Goal: Obtain resource: Obtain resource

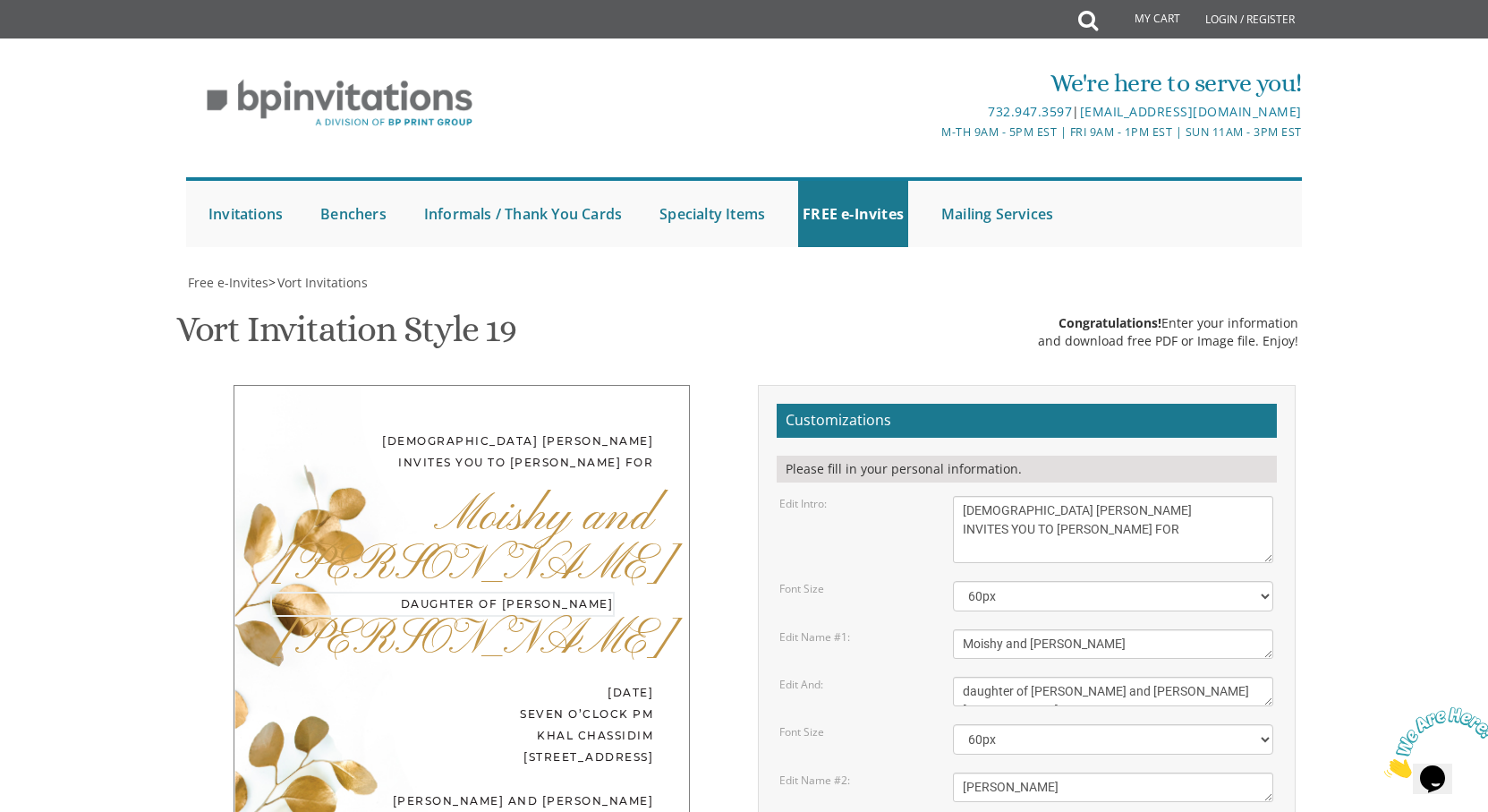
type textarea "daughter of [PERSON_NAME] and [PERSON_NAME] [PERSON_NAME]"
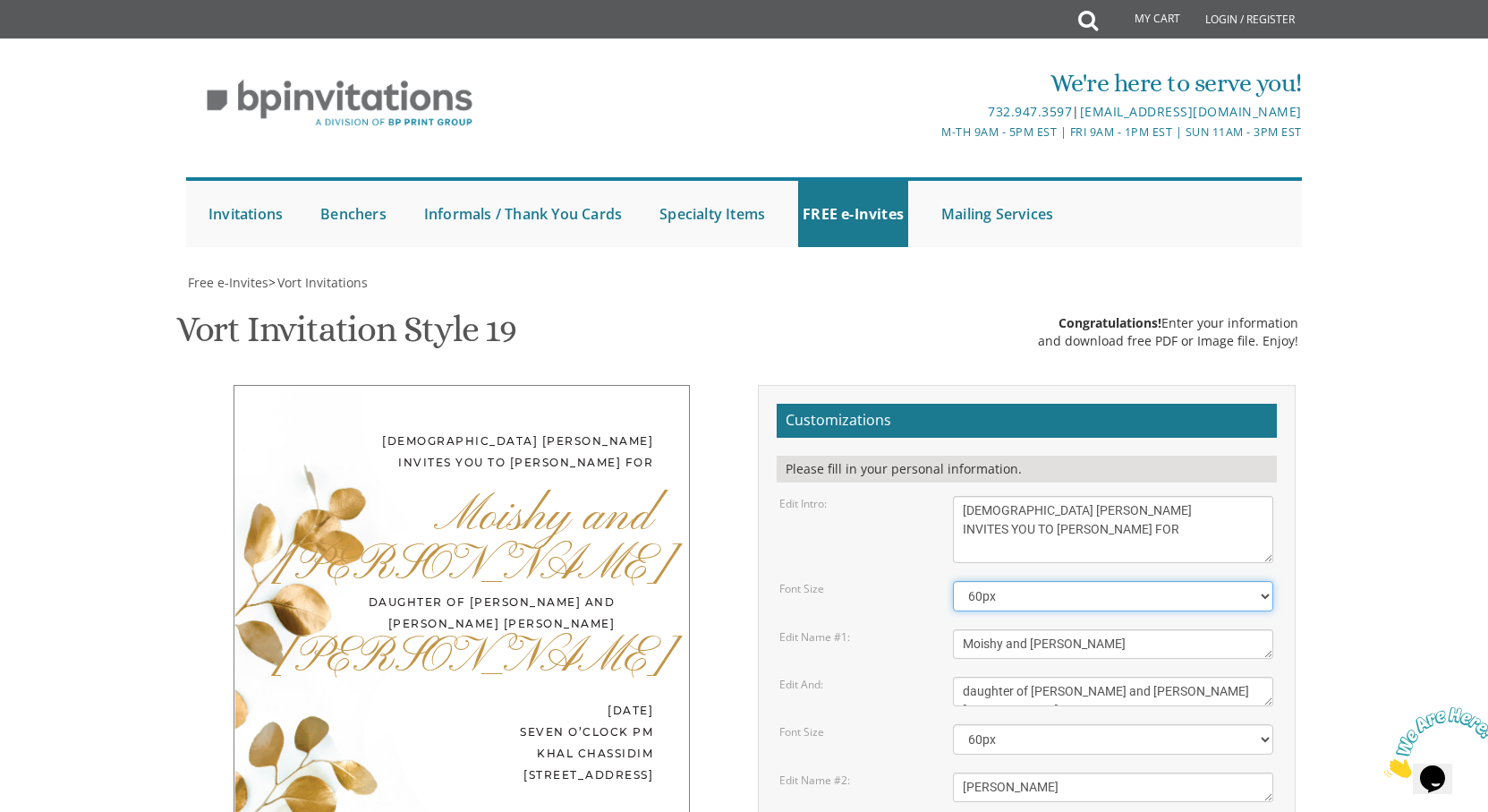
click at [1268, 581] on select "40px 50px 60px 70px 80px" at bounding box center [1113, 595] width 321 height 30
select select "40px"
click at [953, 581] on select "40px 50px 60px 70px 80px" at bounding box center [1113, 595] width 321 height 30
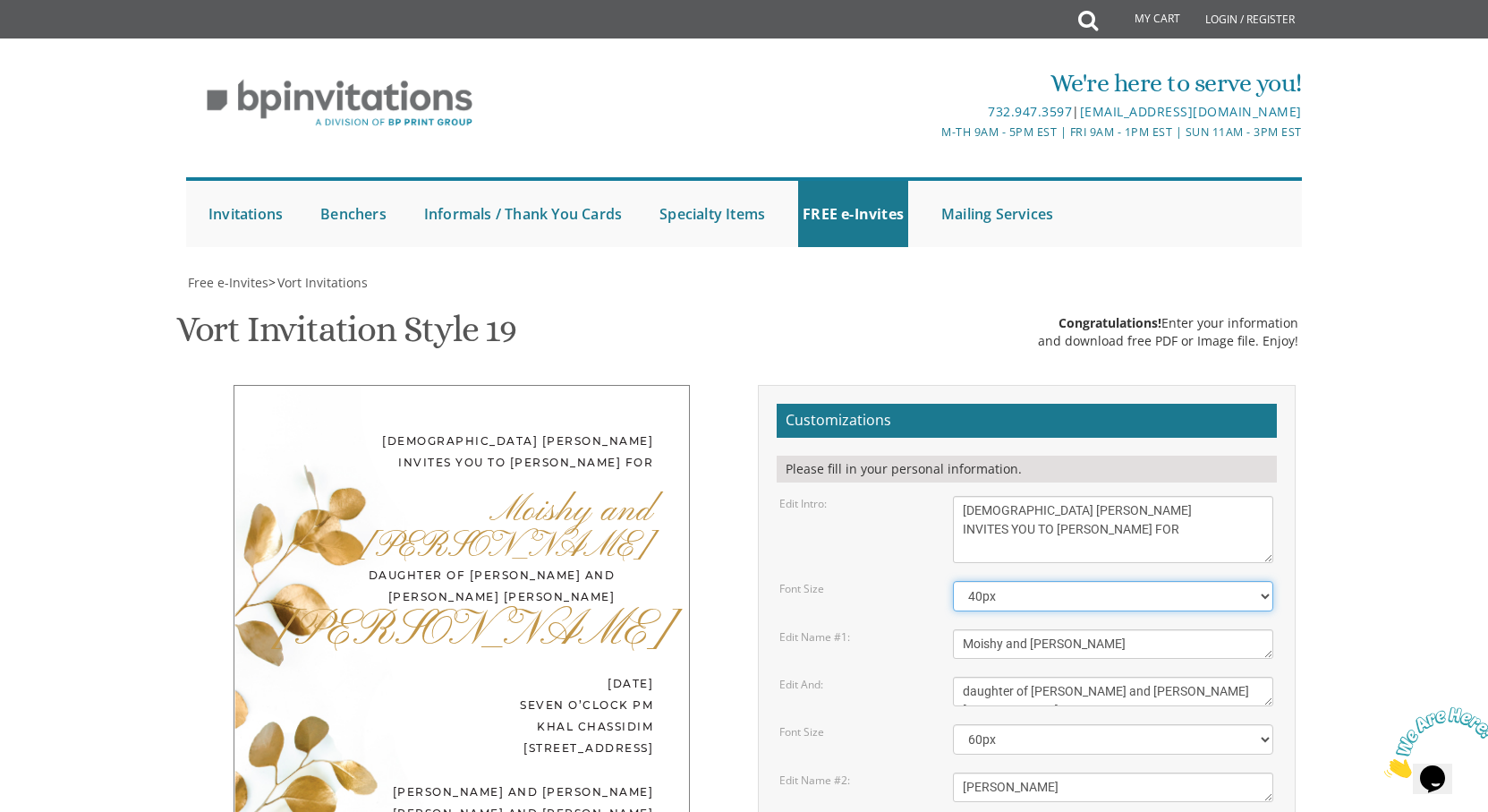
click at [1260, 581] on select "40px 50px 60px 70px 80px" at bounding box center [1113, 595] width 321 height 30
click at [1261, 581] on select "40px 50px 60px 70px 80px" at bounding box center [1113, 595] width 321 height 30
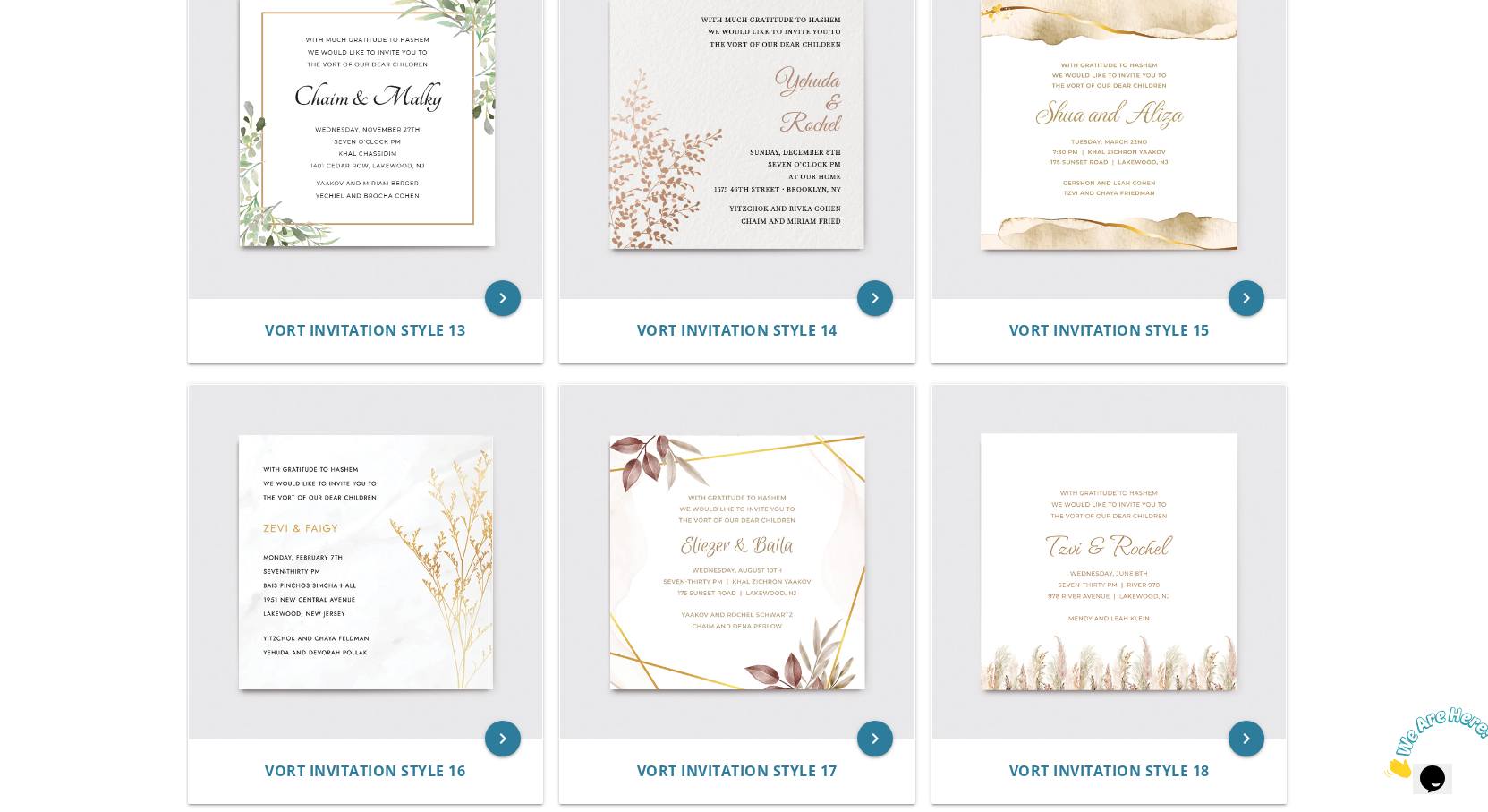
scroll to position [2406, 0]
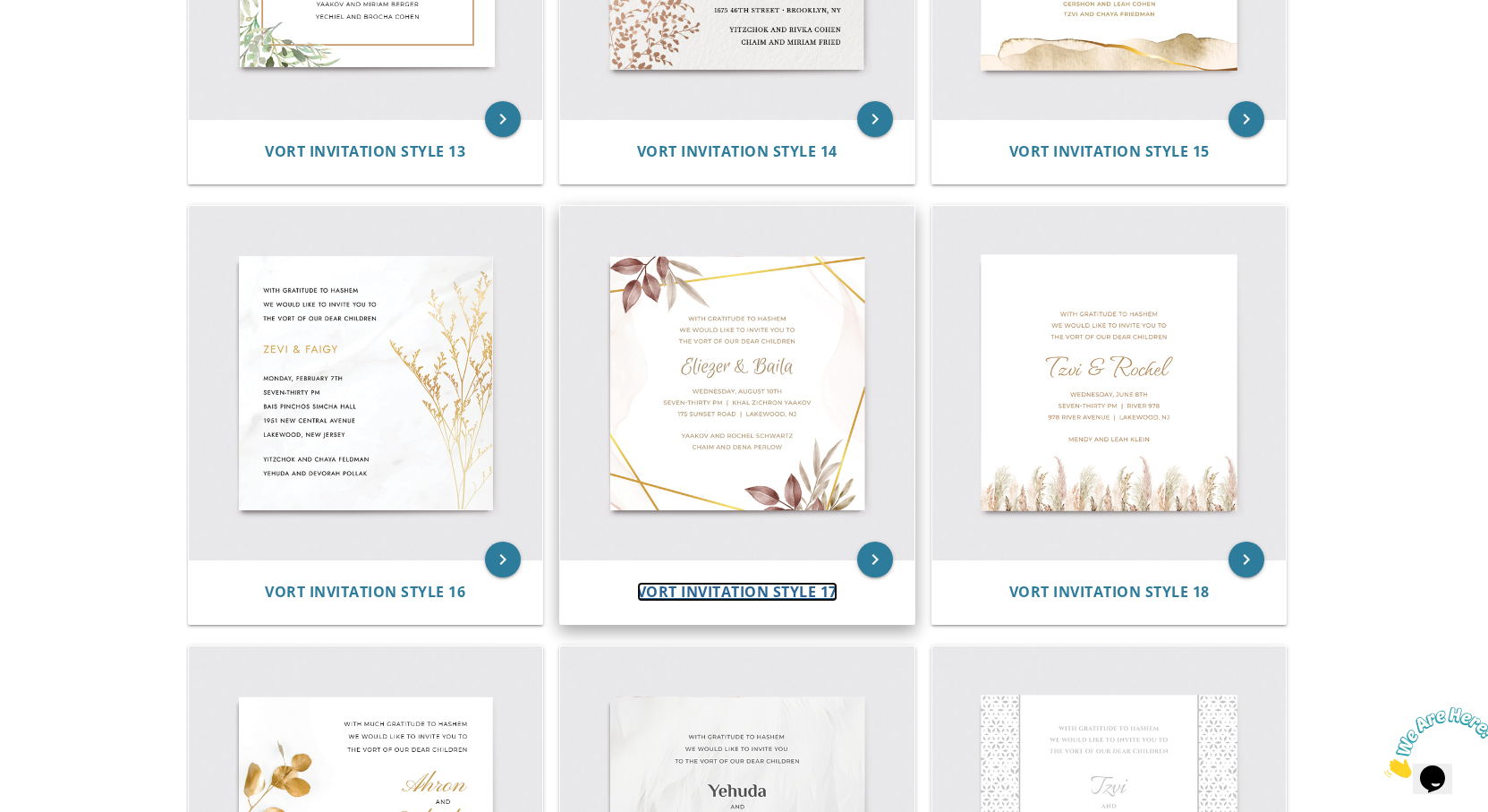
click at [734, 589] on span "Vort Invitation Style 17" at bounding box center [737, 592] width 200 height 19
click at [734, 586] on span "Vort Invitation Style 17" at bounding box center [737, 592] width 200 height 19
click at [722, 589] on span "Vort Invitation Style 17" at bounding box center [737, 592] width 200 height 19
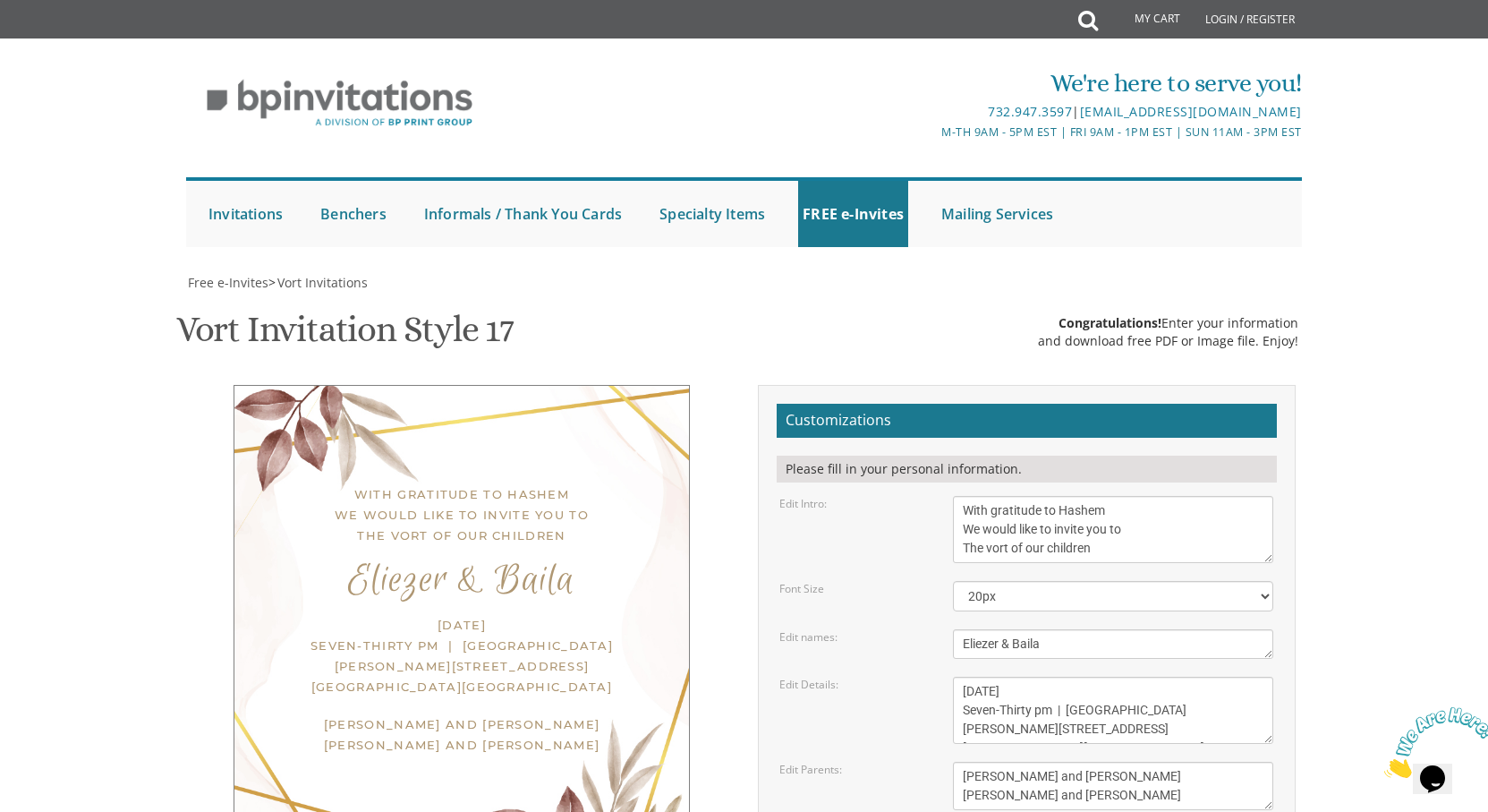
scroll to position [179, 0]
drag, startPoint x: 1113, startPoint y: 370, endPoint x: 949, endPoint y: 331, distance: 168.6
click at [949, 495] on div "With gratitude to Hashem We would like to invite you to The vort of our children" at bounding box center [1112, 528] width 347 height 67
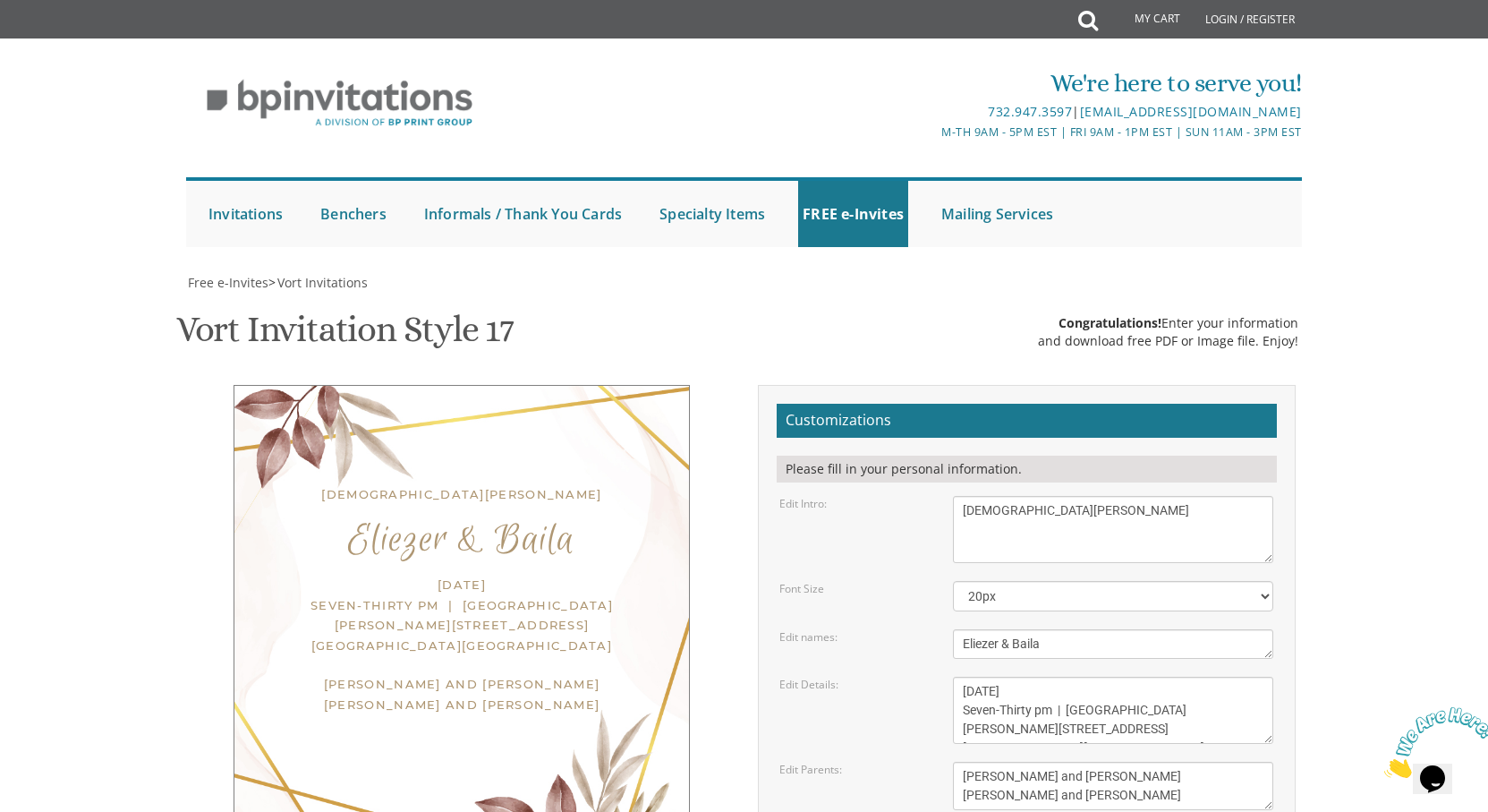
click at [1081, 495] on textarea "With gratitude to Hashem We would like to invite you to The vort of our children" at bounding box center [1113, 528] width 321 height 67
click at [1072, 495] on textarea "With gratitude to Hashem We would like to invite you to The vort of our children" at bounding box center [1113, 528] width 321 height 67
click at [1065, 495] on textarea "With gratitude to Hashem We would like to invite you to The vort of our children" at bounding box center [1113, 528] width 321 height 67
click at [1068, 495] on textarea "With gratitude to Hashem We would like to invite you to The vort of our children" at bounding box center [1113, 528] width 321 height 67
click at [1070, 495] on textarea "With gratitude to Hashem We would like to invite you to The vort of our children" at bounding box center [1113, 528] width 321 height 67
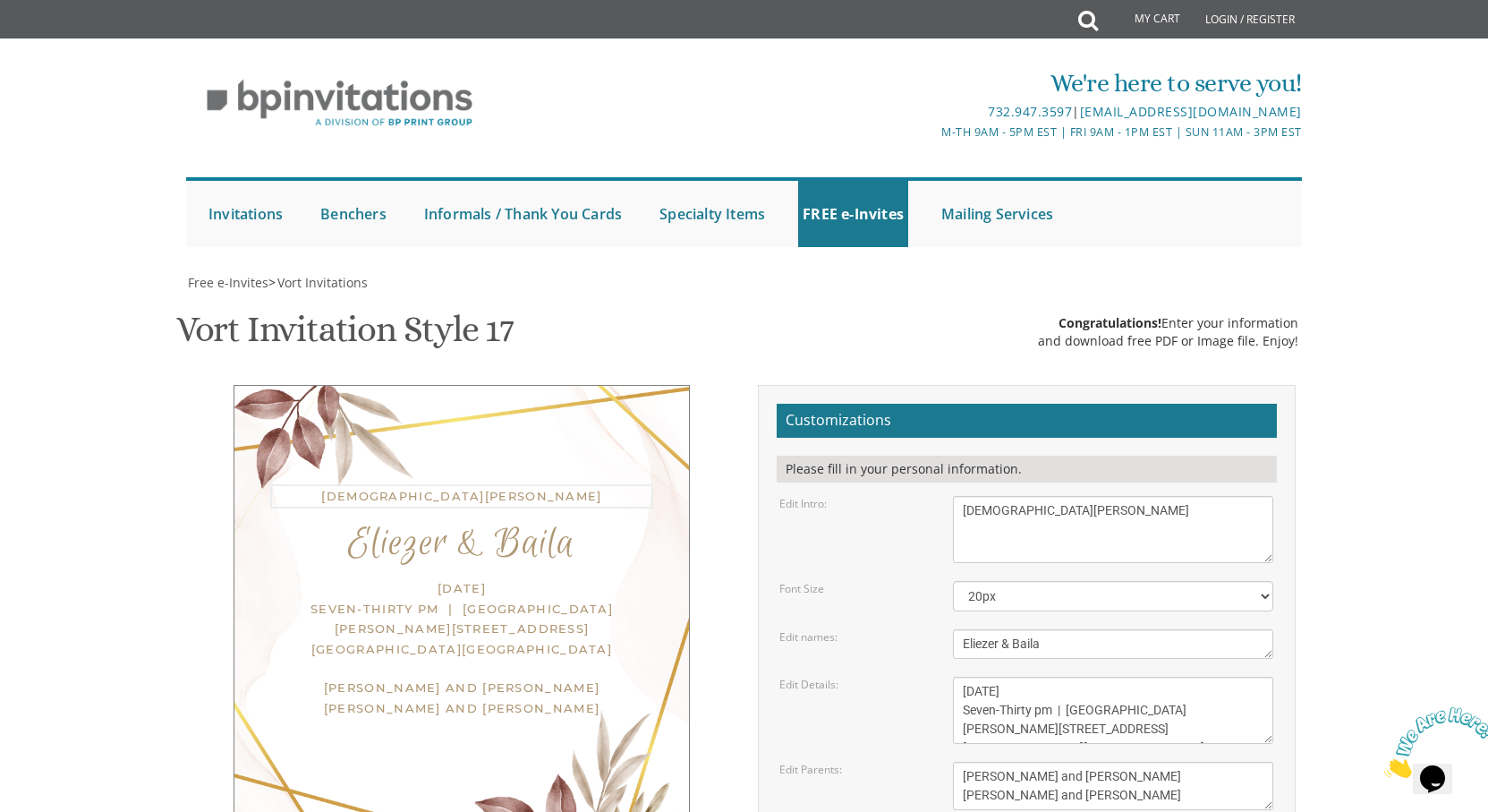
click at [1068, 495] on textarea "With gratitude to Hashem We would like to invite you to The vort of our children" at bounding box center [1113, 528] width 321 height 67
type textarea "[DEMOGRAPHIC_DATA] [PERSON_NAME] INVITES YOU TO A SHEVA BRACHOS FOR"
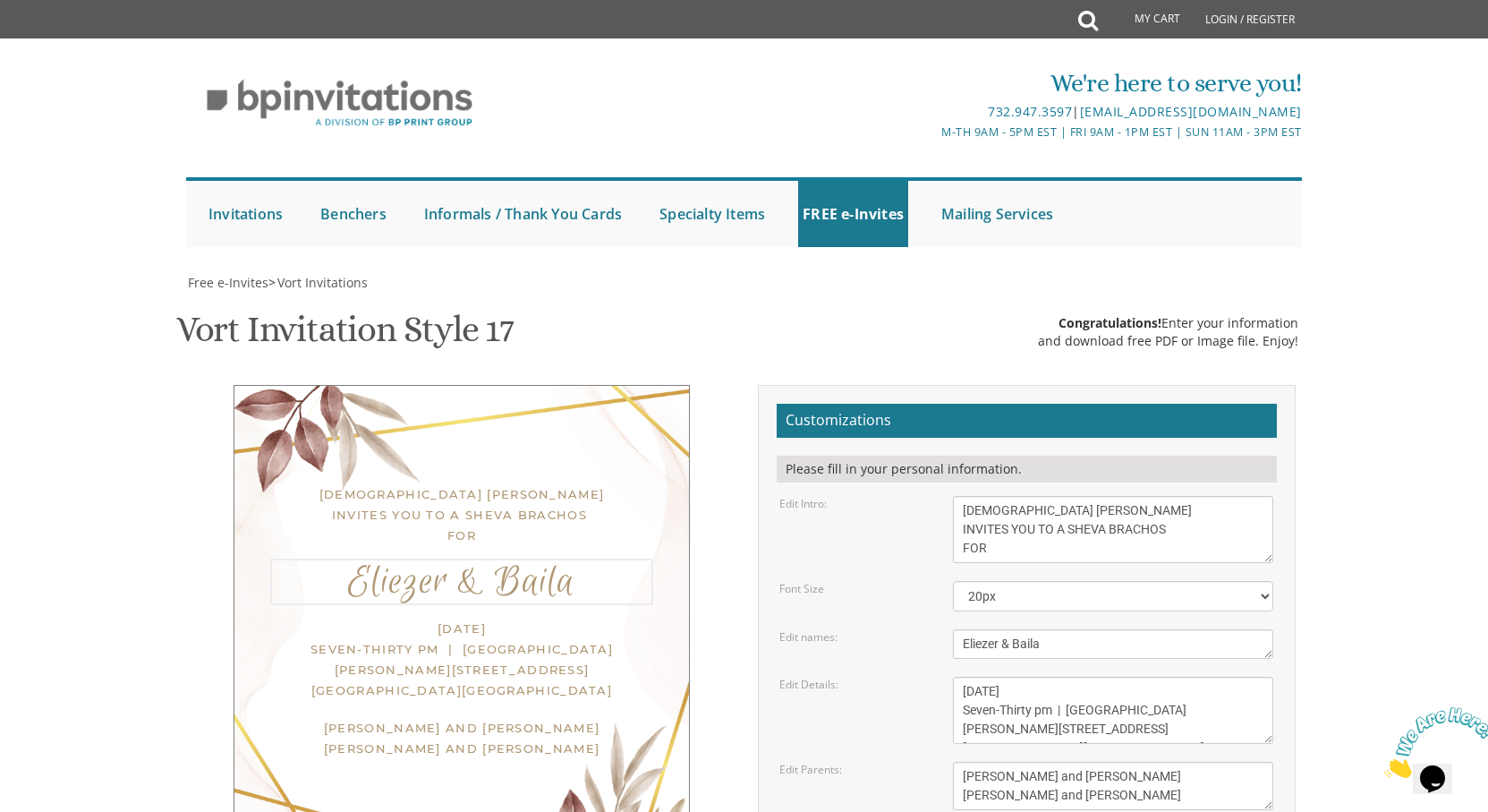
drag, startPoint x: 1052, startPoint y: 463, endPoint x: 961, endPoint y: 467, distance: 91.1
click at [961, 629] on textarea "Eliezer & Baila" at bounding box center [1113, 644] width 321 height 29
type textarea "m"
type textarea "M"
type textarea "Moishy and [PERSON_NAME]"
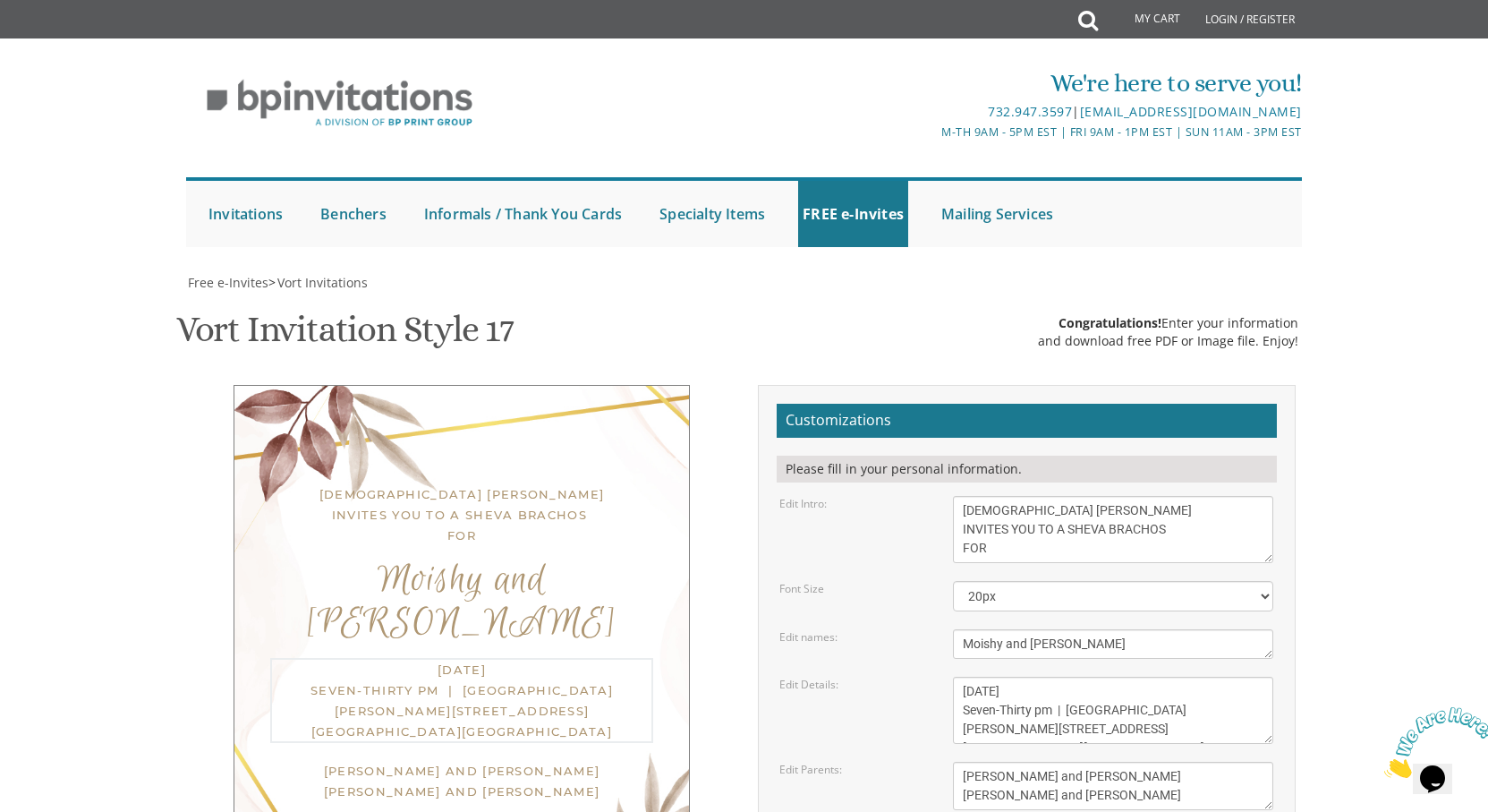
click at [979, 676] on textarea "[DATE] Seven-Thirty pm | [GEOGRAPHIC_DATA][PERSON_NAME][STREET_ADDRESS][GEOGRAP…" at bounding box center [1113, 709] width 321 height 67
drag, startPoint x: 1126, startPoint y: 508, endPoint x: 948, endPoint y: 509, distance: 178.0
click at [949, 676] on div "[DATE] Seven-Thirty pm | [GEOGRAPHIC_DATA][PERSON_NAME][STREET_ADDRESS][GEOGRAP…" at bounding box center [1112, 709] width 347 height 67
drag, startPoint x: 1191, startPoint y: 547, endPoint x: 974, endPoint y: 541, distance: 217.1
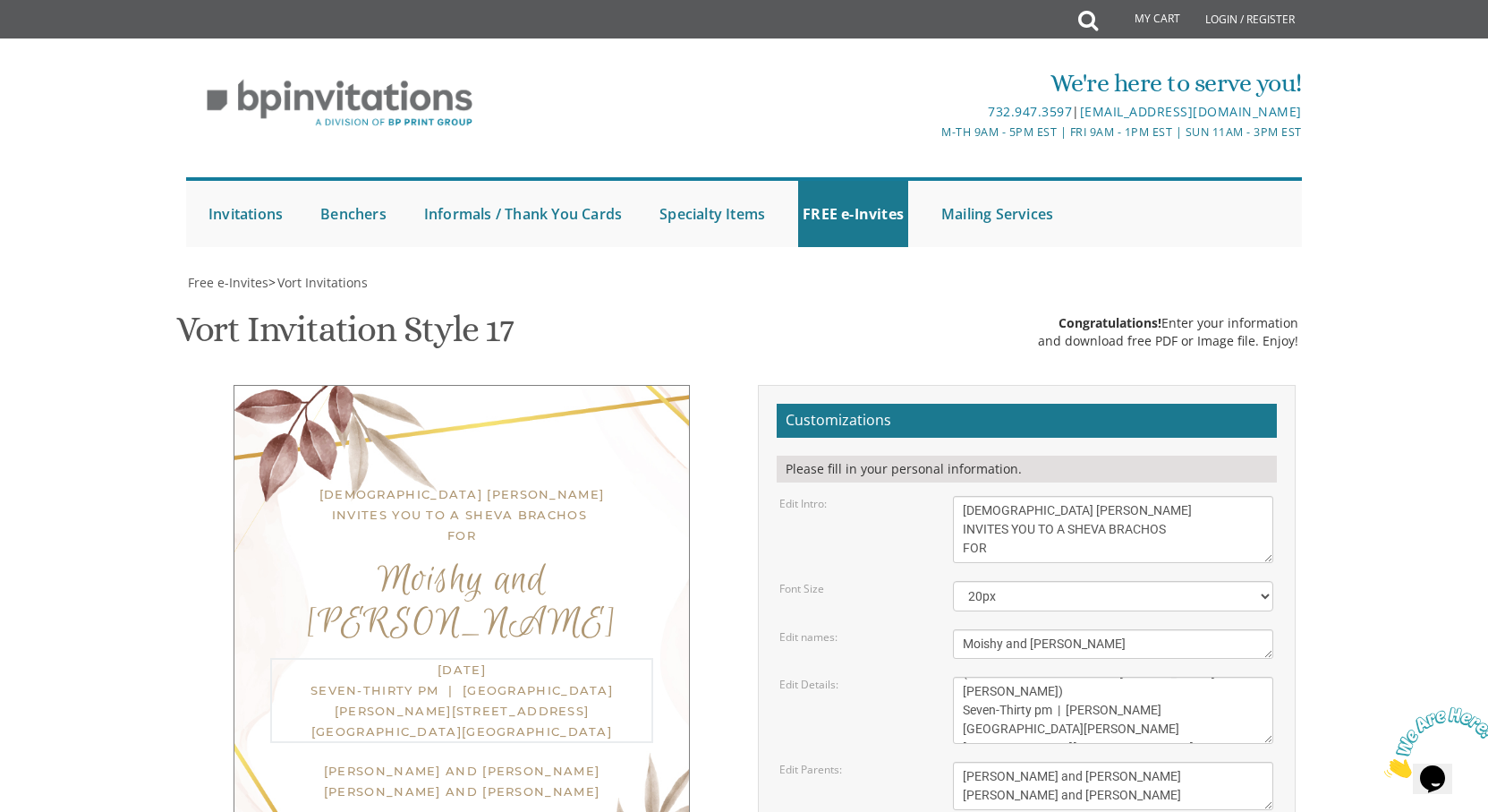
click at [974, 676] on textarea "[DATE] Seven-Thirty pm | [GEOGRAPHIC_DATA][PERSON_NAME][STREET_ADDRESS][GEOGRAP…" at bounding box center [1113, 709] width 321 height 67
drag, startPoint x: 1153, startPoint y: 555, endPoint x: 964, endPoint y: 539, distance: 189.7
click at [964, 676] on textarea "[DATE] Seven-Thirty pm | [GEOGRAPHIC_DATA][PERSON_NAME][STREET_ADDRESS][GEOGRAP…" at bounding box center [1113, 709] width 321 height 67
click at [969, 676] on textarea "[DATE] Seven-Thirty pm | [GEOGRAPHIC_DATA][PERSON_NAME][STREET_ADDRESS][GEOGRAP…" at bounding box center [1113, 709] width 321 height 67
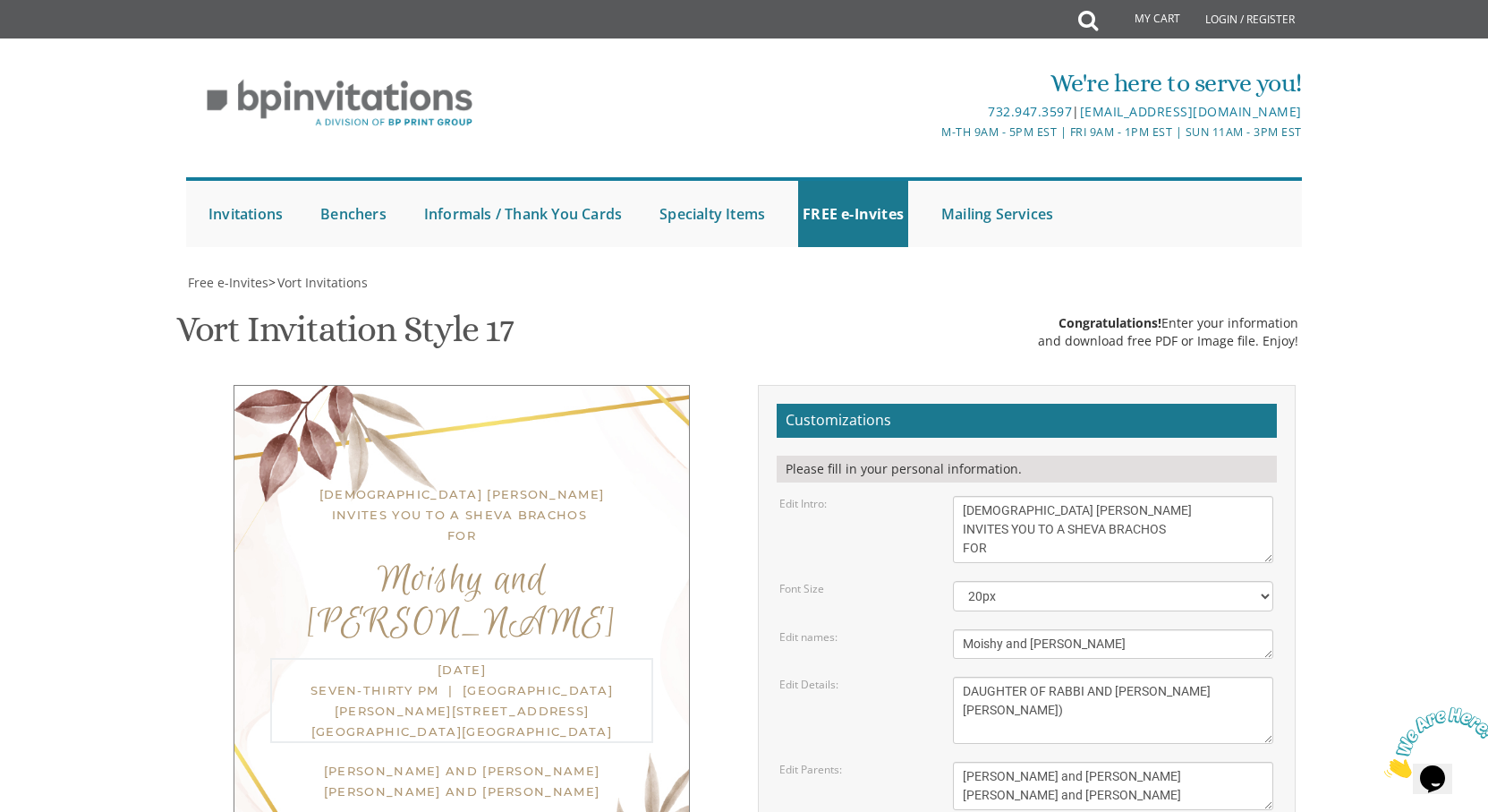
click at [1034, 676] on textarea "[DATE] Seven-Thirty pm | [GEOGRAPHIC_DATA][PERSON_NAME][STREET_ADDRESS][GEOGRAP…" at bounding box center [1113, 709] width 321 height 67
click at [1072, 676] on textarea "[DATE] Seven-Thirty pm | [GEOGRAPHIC_DATA][PERSON_NAME][STREET_ADDRESS][GEOGRAP…" at bounding box center [1113, 709] width 321 height 67
type textarea "DAUGHTER OF RABBI AND [PERSON_NAME] [PERSON_NAME]"
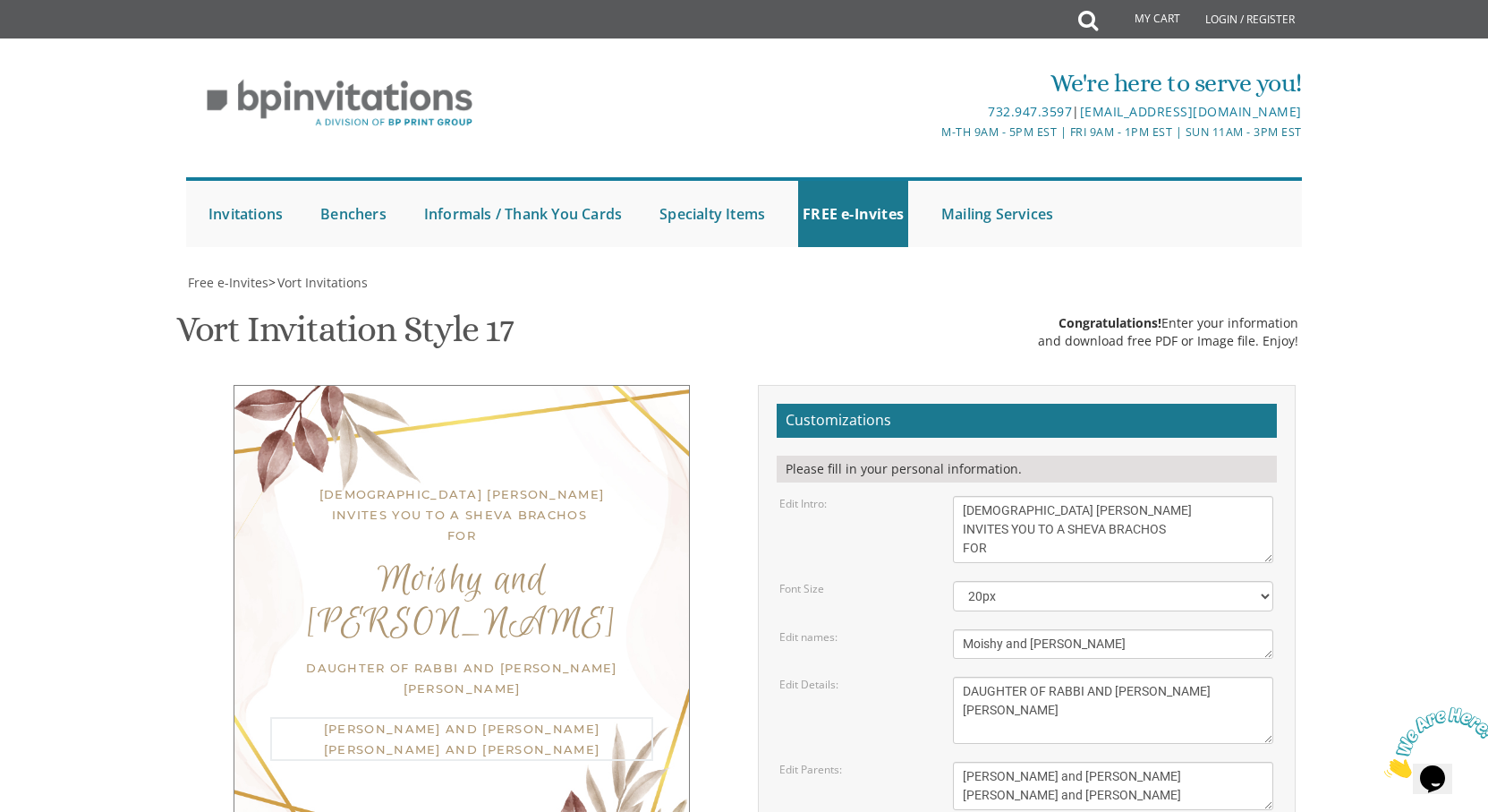
click at [995, 761] on textarea "[PERSON_NAME] and [PERSON_NAME] [PERSON_NAME] and [PERSON_NAME]" at bounding box center [1113, 786] width 321 height 49
click at [1143, 761] on textarea "[PERSON_NAME] and [PERSON_NAME] [PERSON_NAME] and [PERSON_NAME]" at bounding box center [1113, 786] width 321 height 49
drag, startPoint x: 1131, startPoint y: 615, endPoint x: 950, endPoint y: 592, distance: 182.5
click at [950, 761] on div "[PERSON_NAME] and [PERSON_NAME] [PERSON_NAME] and [PERSON_NAME]" at bounding box center [1112, 786] width 347 height 49
click at [1011, 761] on textarea "[PERSON_NAME] and [PERSON_NAME] [PERSON_NAME] and [PERSON_NAME]" at bounding box center [1113, 786] width 321 height 49
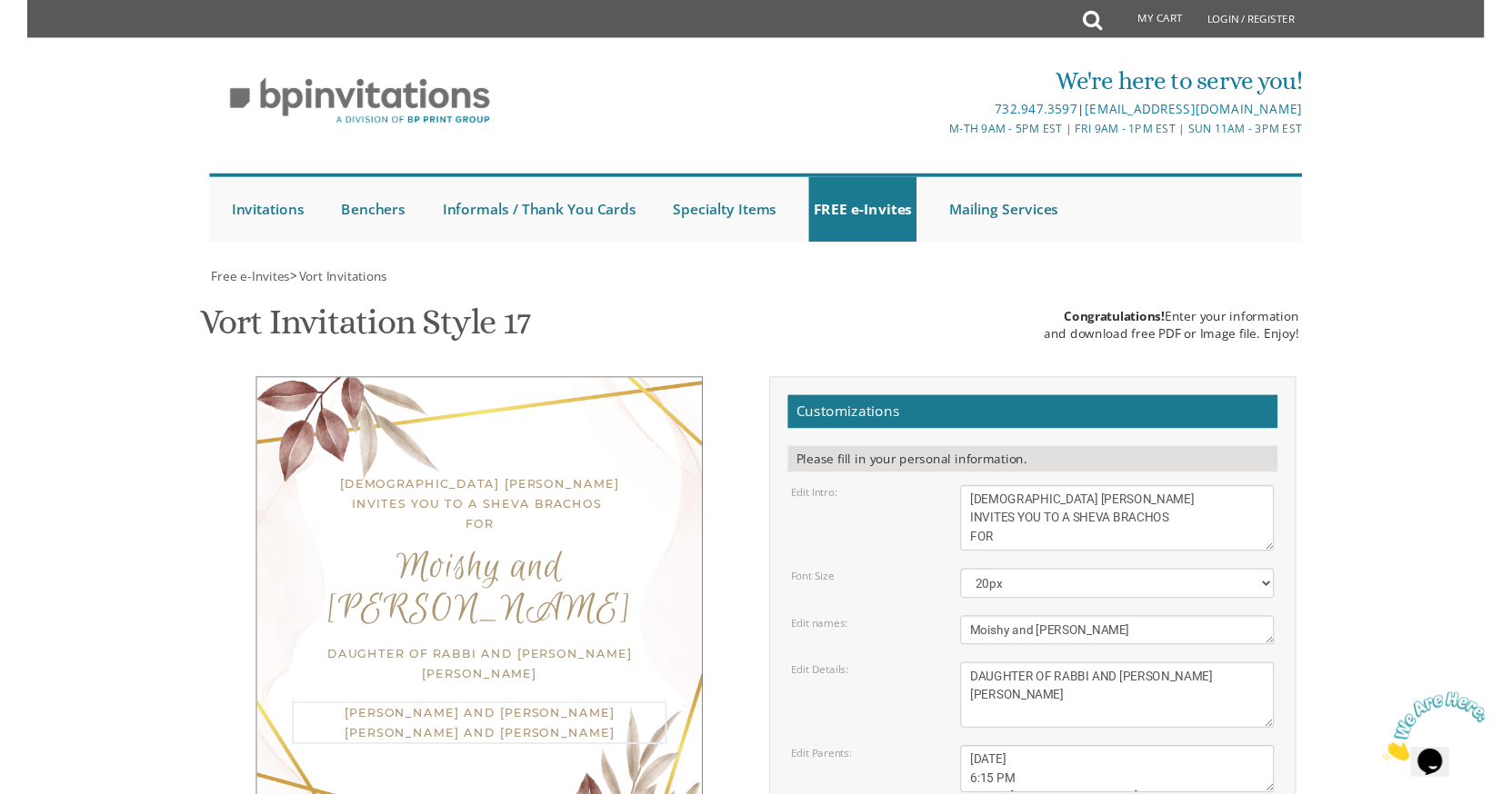
scroll to position [14, 0]
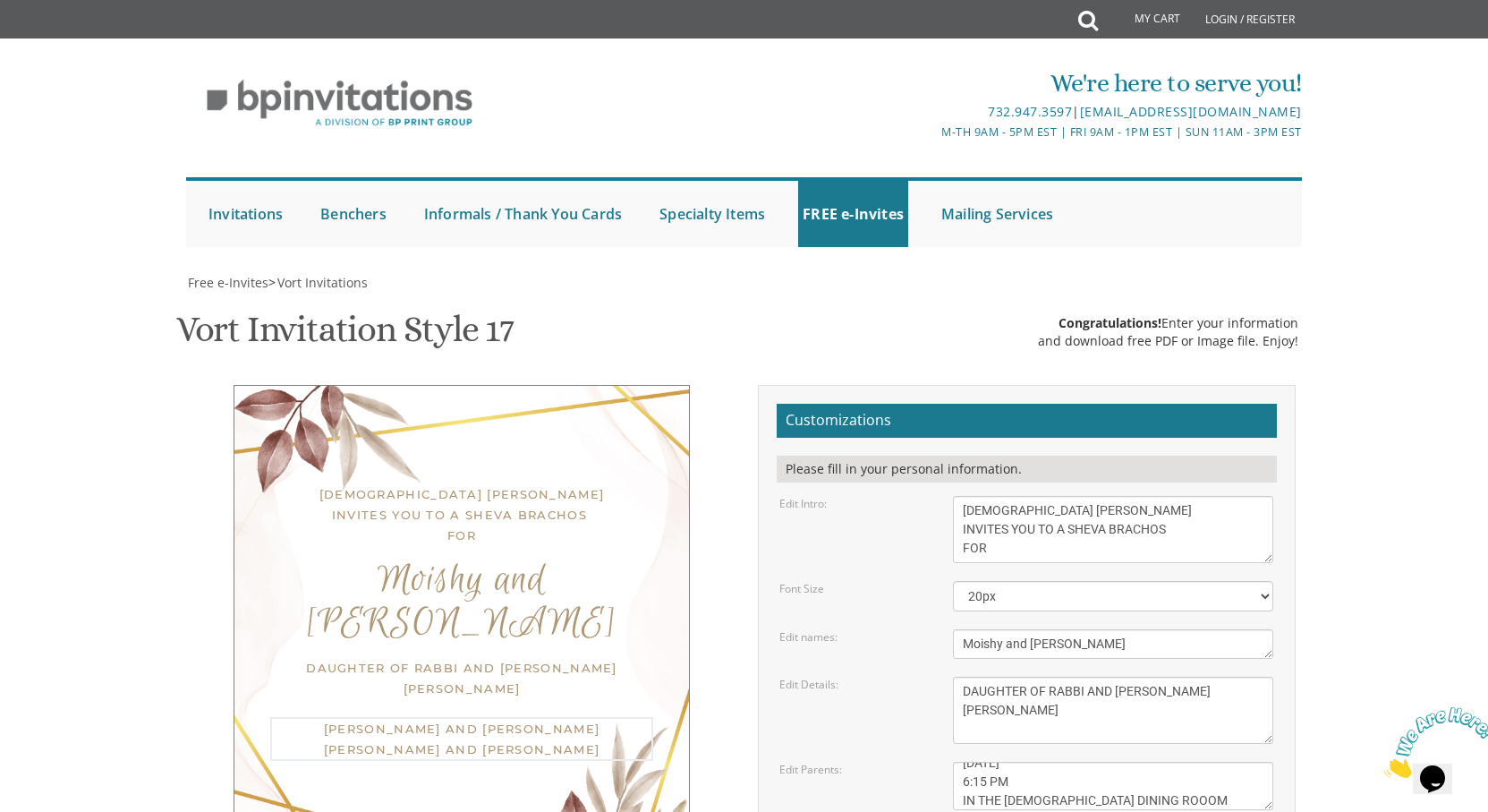
type textarea "[DATE] 6:15 PM IN THE [DEMOGRAPHIC_DATA] DINING ROOOM"
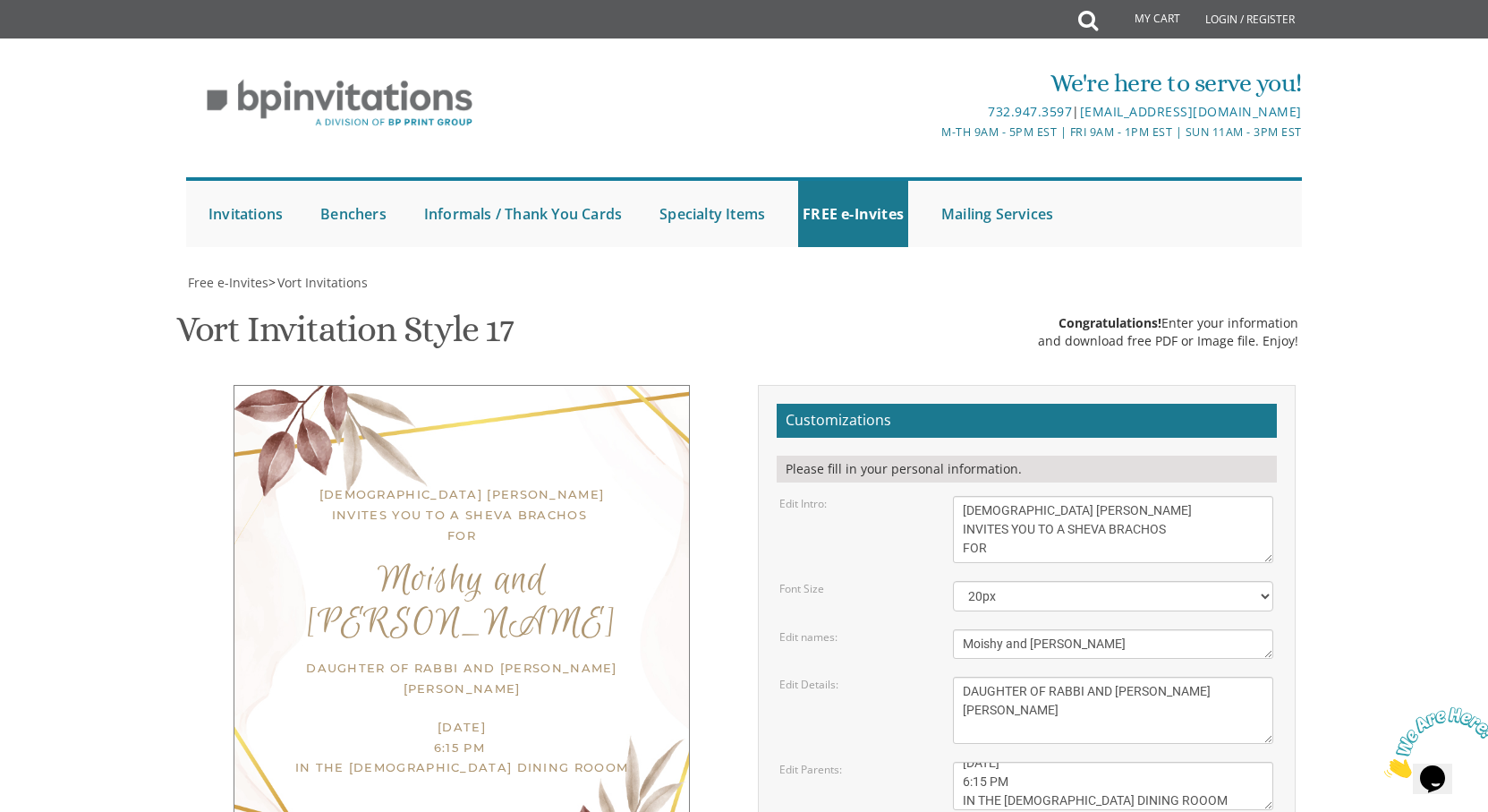
type input "D"
type input "[EMAIL_ADDRESS][DOMAIN_NAME]"
click at [1268, 581] on select "20px 30px 40px 50px" at bounding box center [1113, 595] width 321 height 30
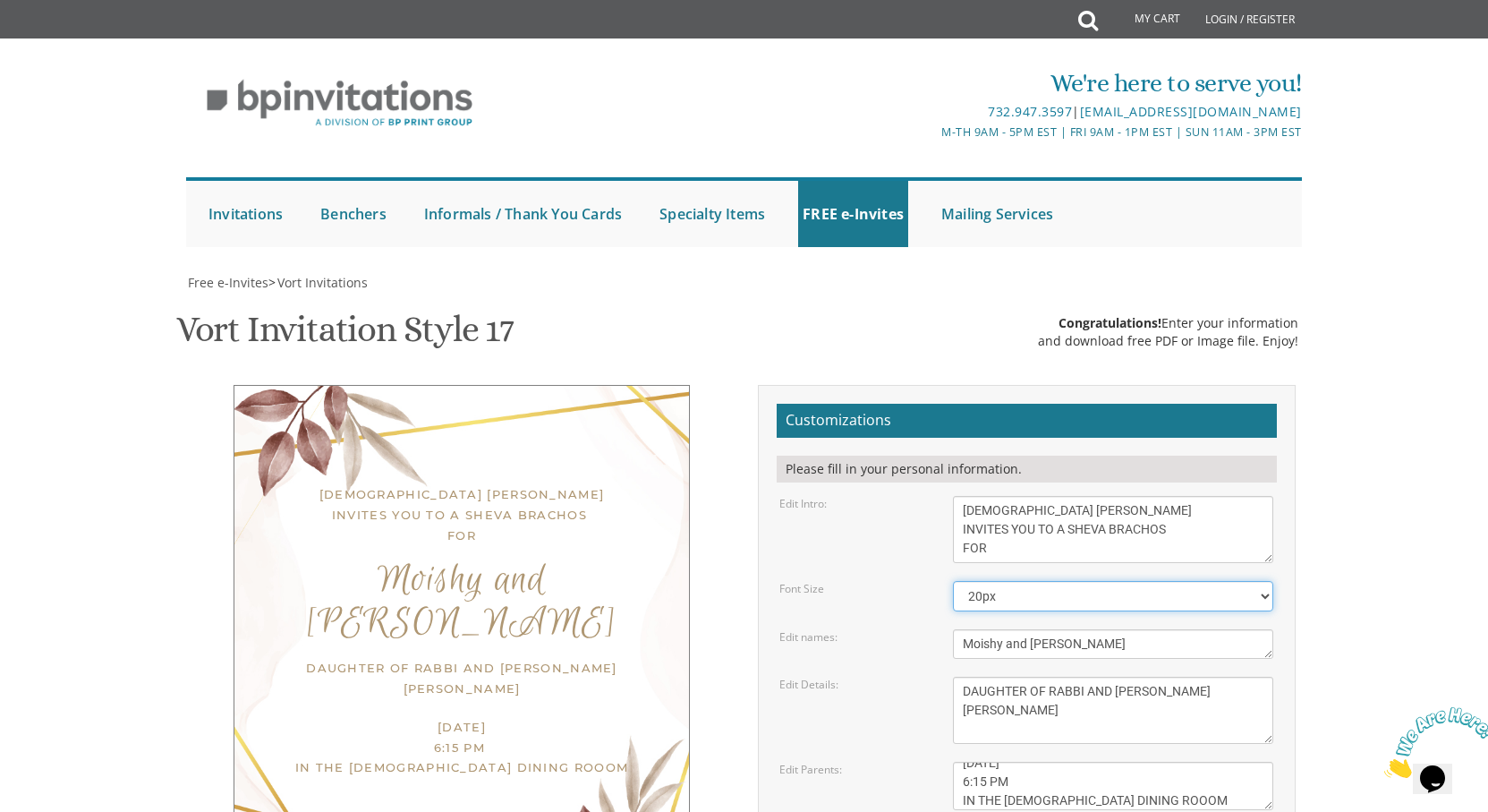
click at [1268, 581] on select "20px 30px 40px 50px" at bounding box center [1113, 595] width 321 height 30
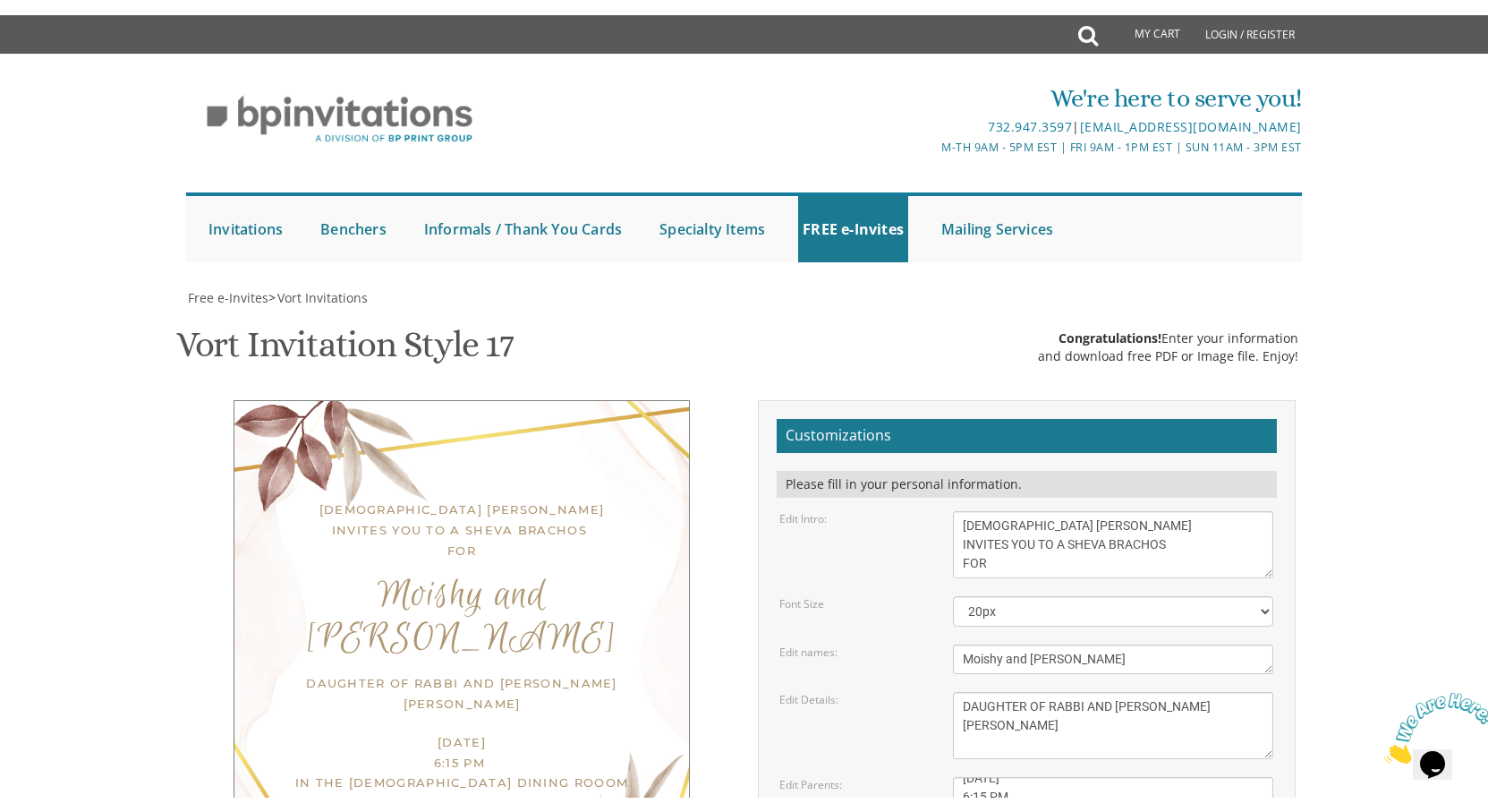
scroll to position [537, 0]
